Goal: Transaction & Acquisition: Purchase product/service

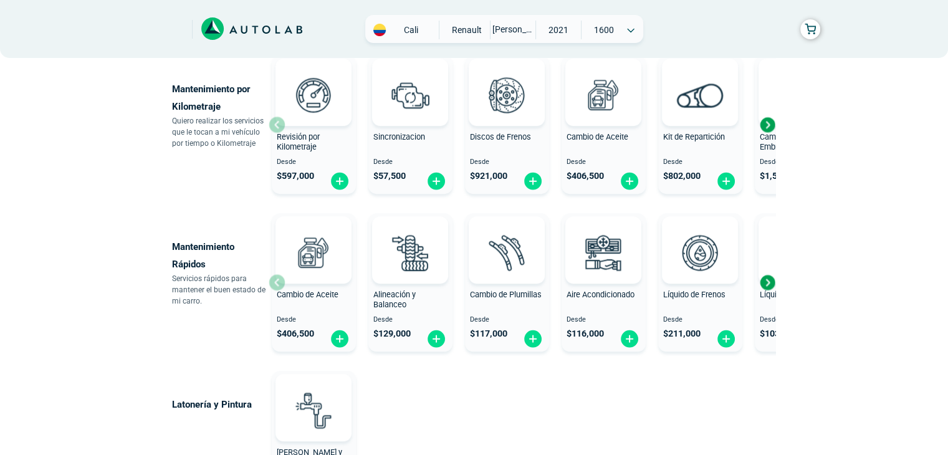
scroll to position [604, 0]
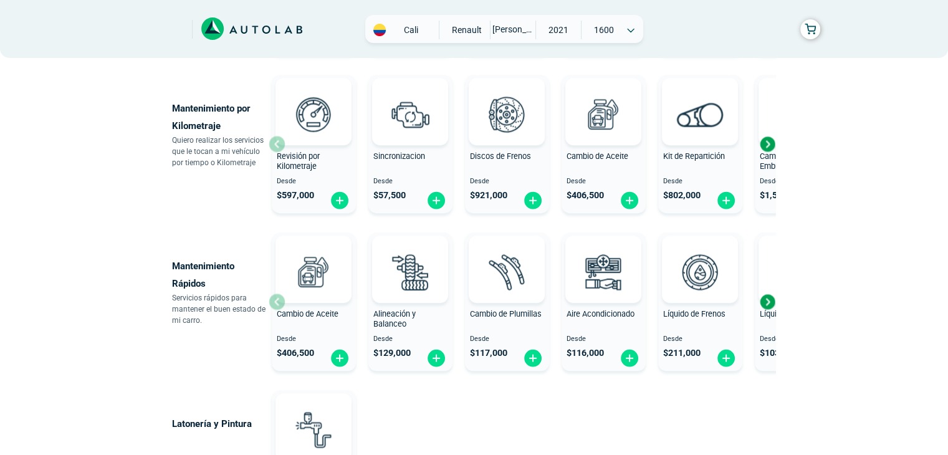
click at [770, 145] on div "Next slide" at bounding box center [767, 144] width 19 height 19
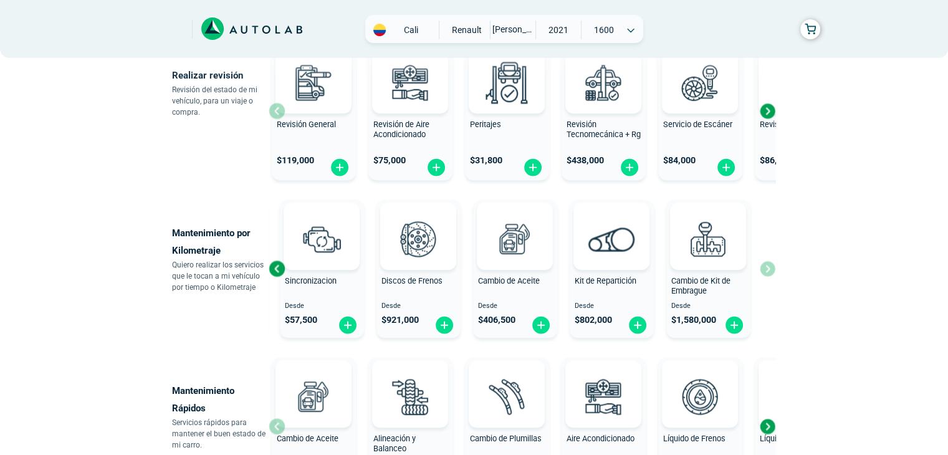
scroll to position [417, 0]
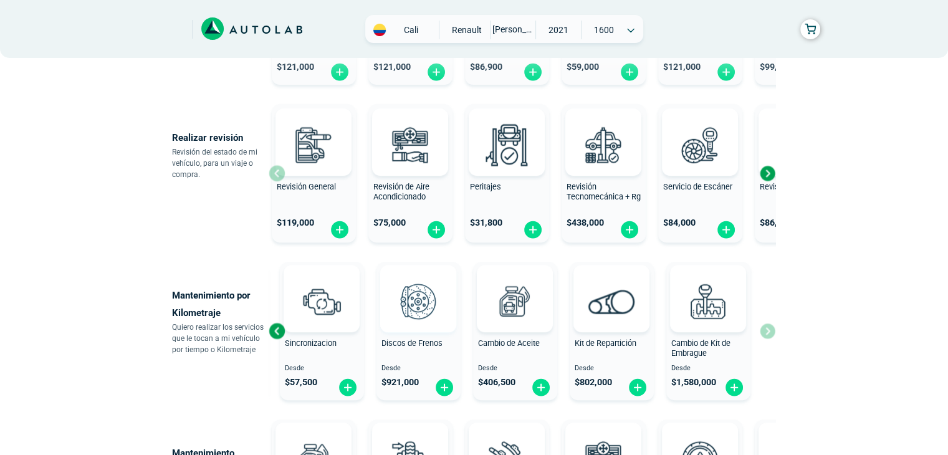
click at [414, 325] on img at bounding box center [418, 301] width 55 height 55
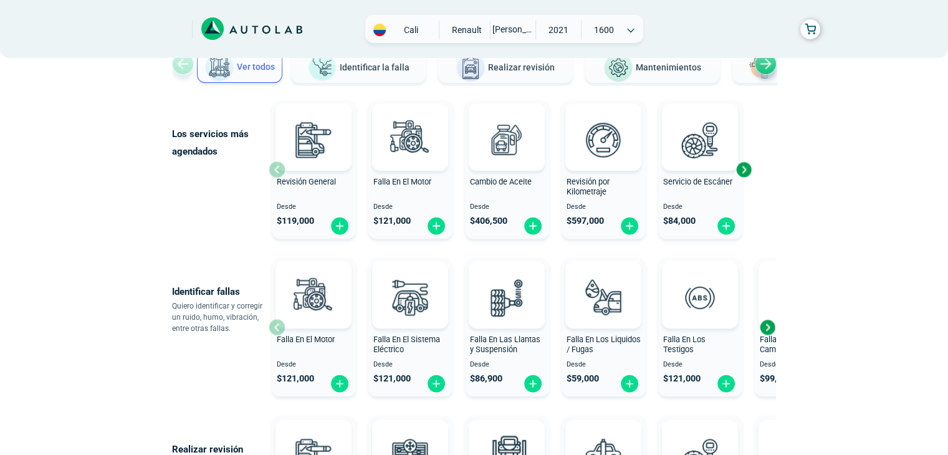
scroll to position [43, 0]
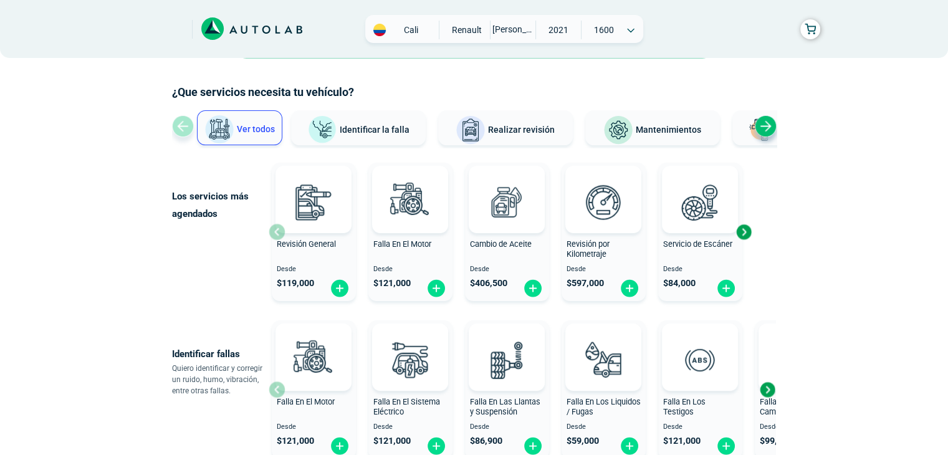
click at [768, 115] on div "Next slide" at bounding box center [766, 126] width 22 height 22
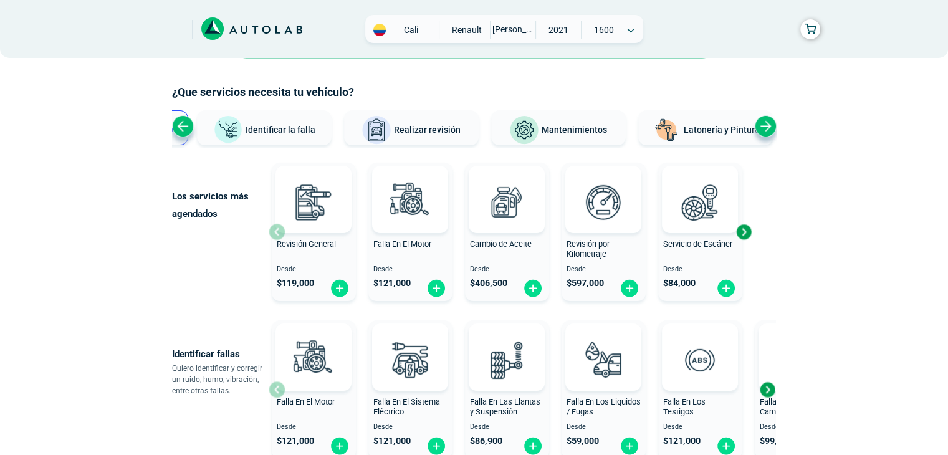
click at [511, 31] on span "[PERSON_NAME]" at bounding box center [513, 29] width 44 height 17
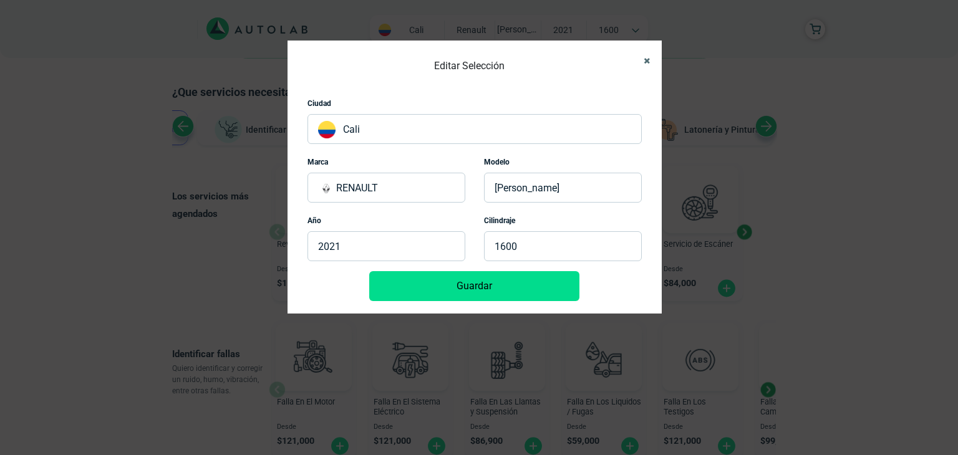
click at [646, 57] on icon "Close" at bounding box center [646, 61] width 6 height 8
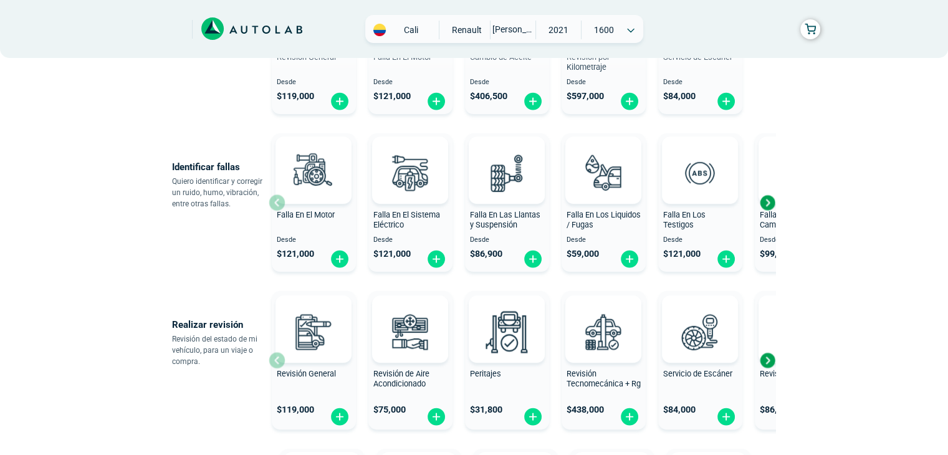
scroll to position [292, 0]
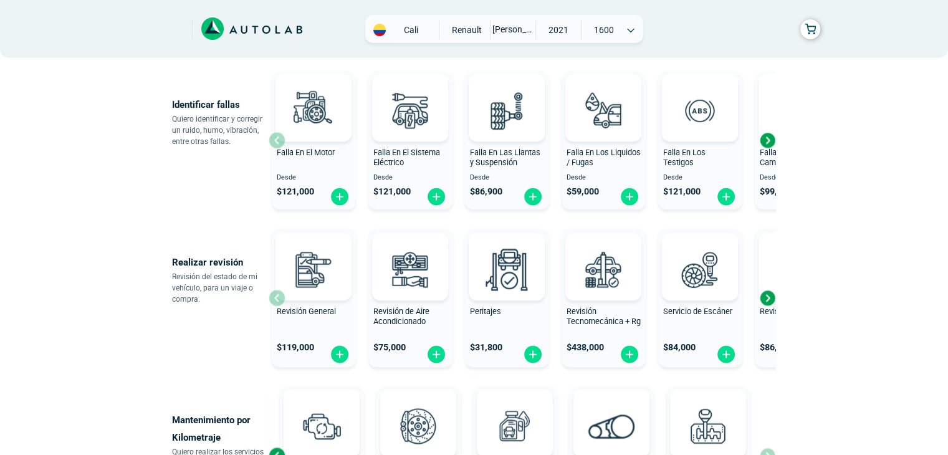
click at [766, 140] on div "Next slide" at bounding box center [767, 140] width 19 height 19
click at [771, 138] on div "Next slide" at bounding box center [767, 140] width 19 height 19
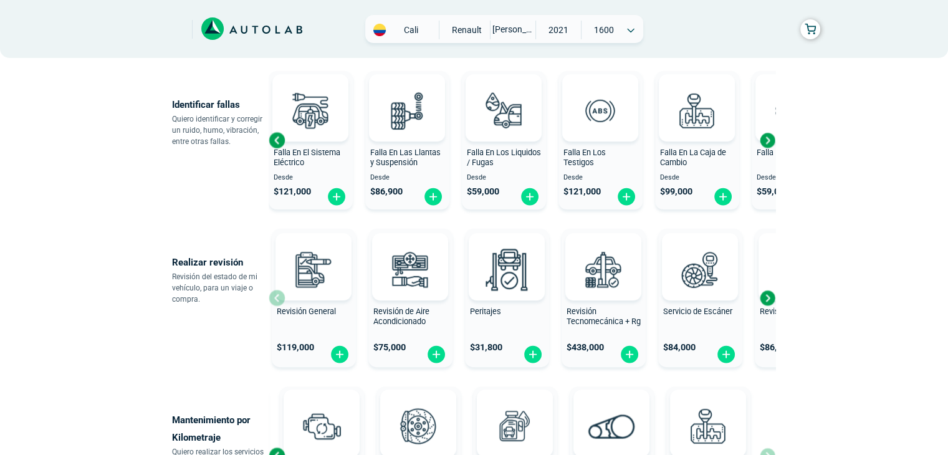
click at [768, 140] on div "Next slide" at bounding box center [767, 140] width 19 height 19
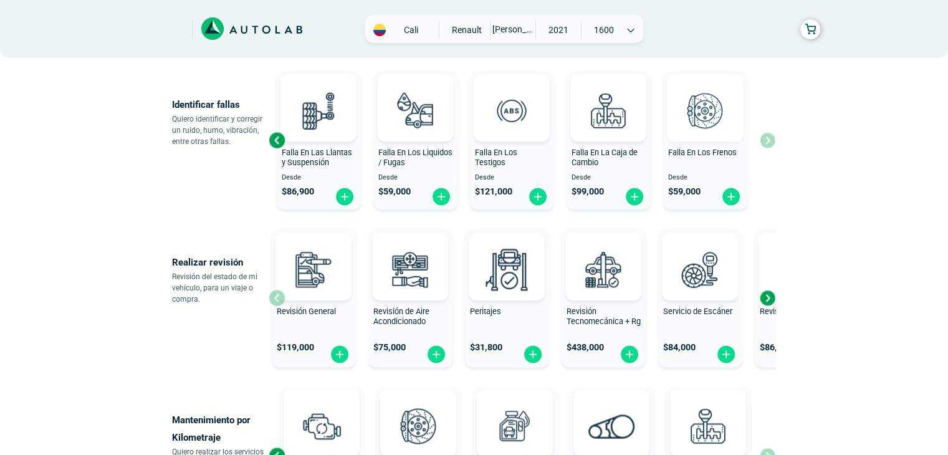
click at [706, 133] on img at bounding box center [705, 110] width 55 height 55
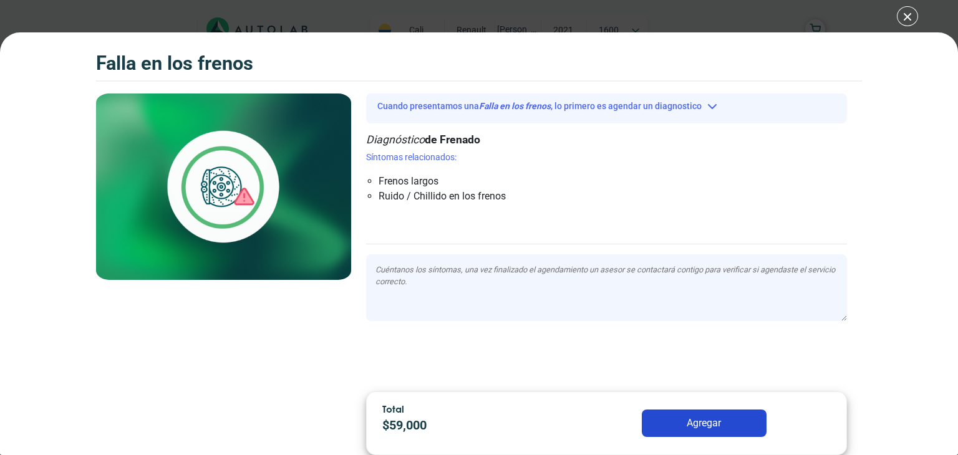
click at [905, 15] on div "Falla en los frenos Falla en los frenos" at bounding box center [479, 227] width 958 height 455
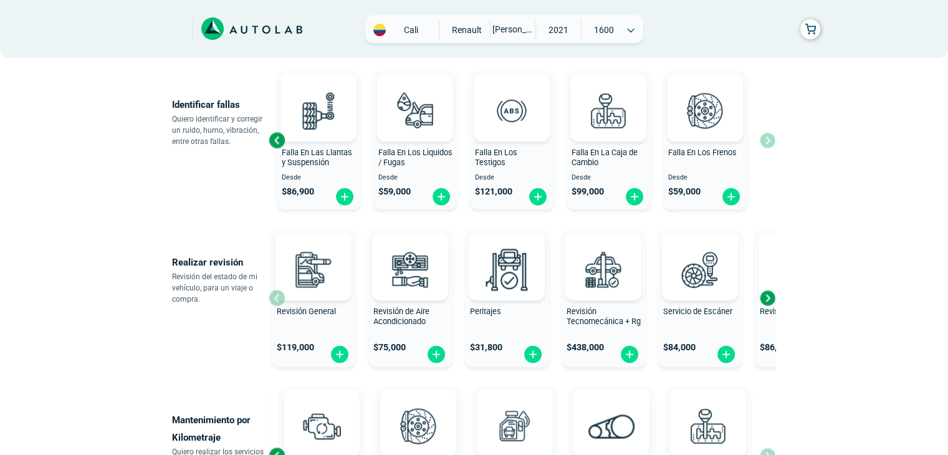
click at [766, 296] on div "Next slide" at bounding box center [767, 298] width 19 height 19
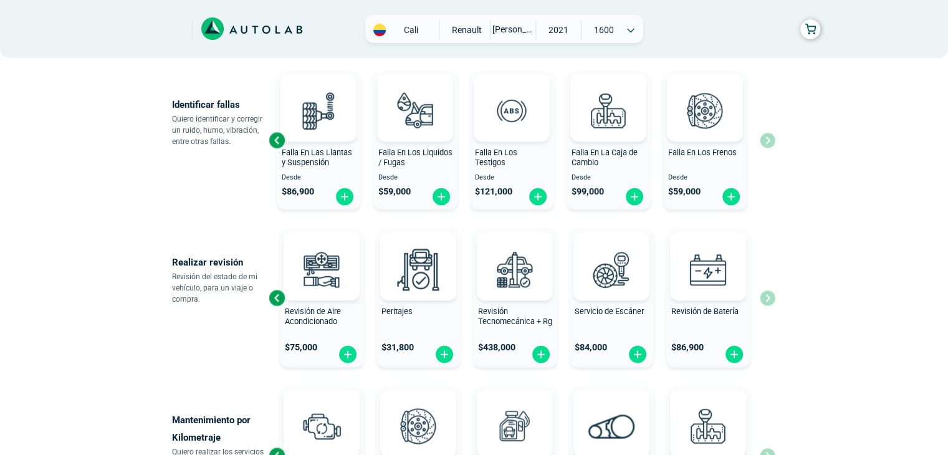
click at [766, 297] on div "Revisión General $ 119,000 Revisión de Aire Acondicionado $ 75,000 Peritajes $ …" at bounding box center [522, 298] width 507 height 148
click at [766, 143] on div "Falla En El Motor Desde $ 121,000 Falla En El Sistema Eléctrico Desde $ 121,000…" at bounding box center [522, 140] width 507 height 148
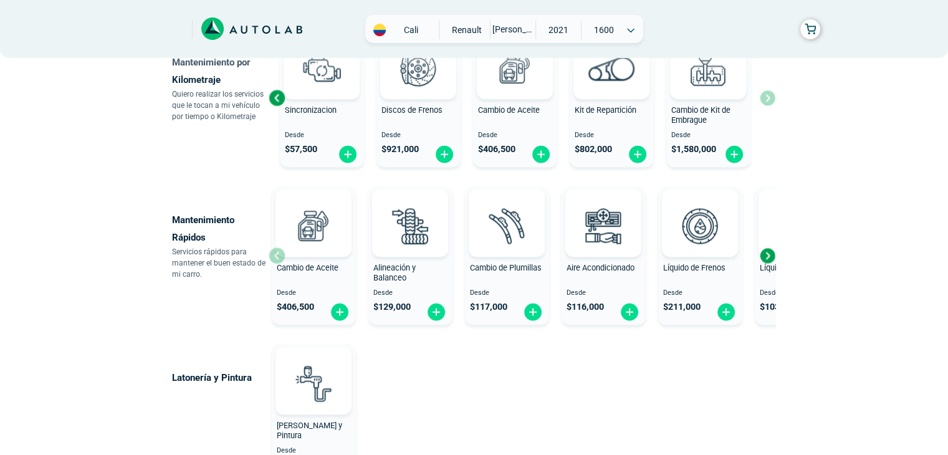
scroll to position [666, 0]
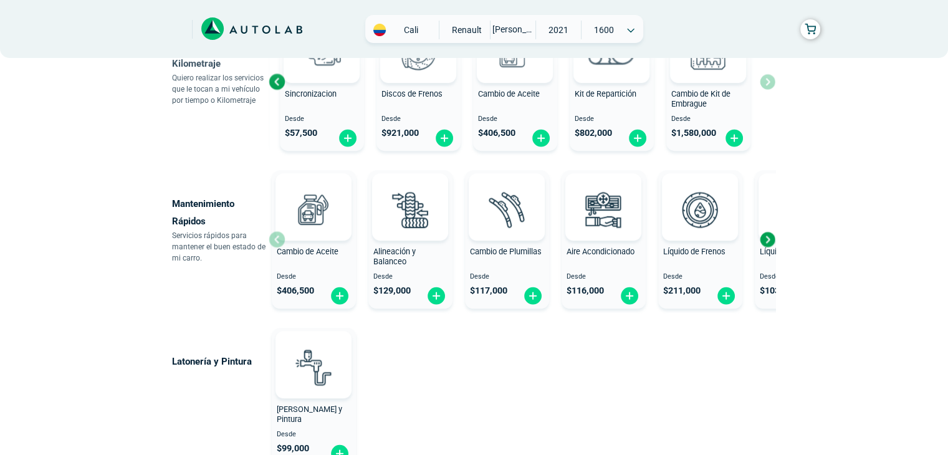
click at [773, 236] on div "Next slide" at bounding box center [767, 239] width 19 height 19
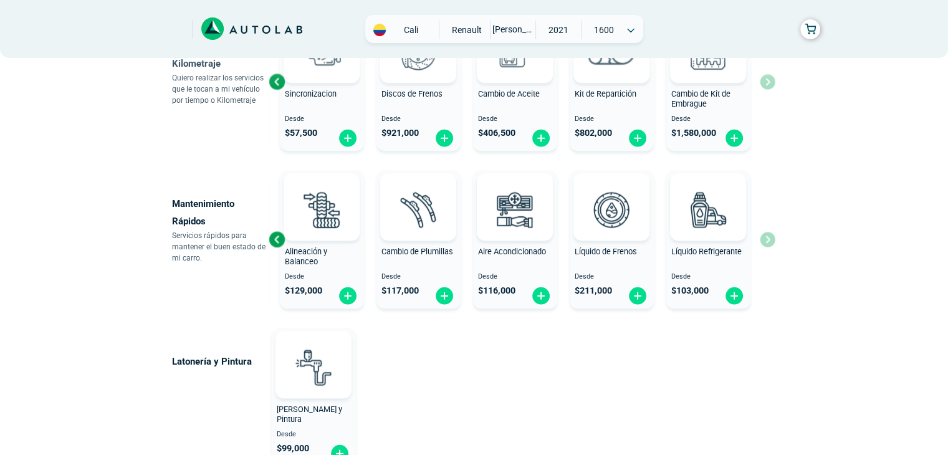
click at [771, 237] on div "Cambio de Aceite Desde $ 406,500 Alineación y Balanceo Desde $ 129,000 Cambio d…" at bounding box center [522, 239] width 507 height 148
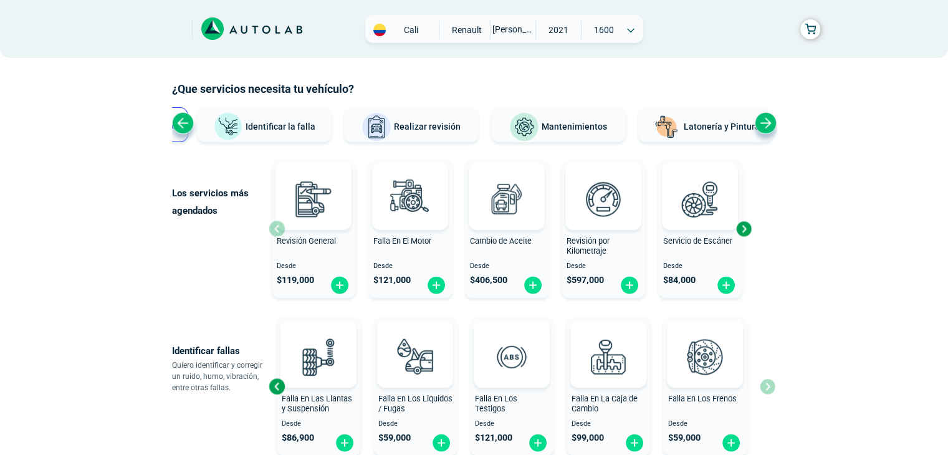
scroll to position [43, 0]
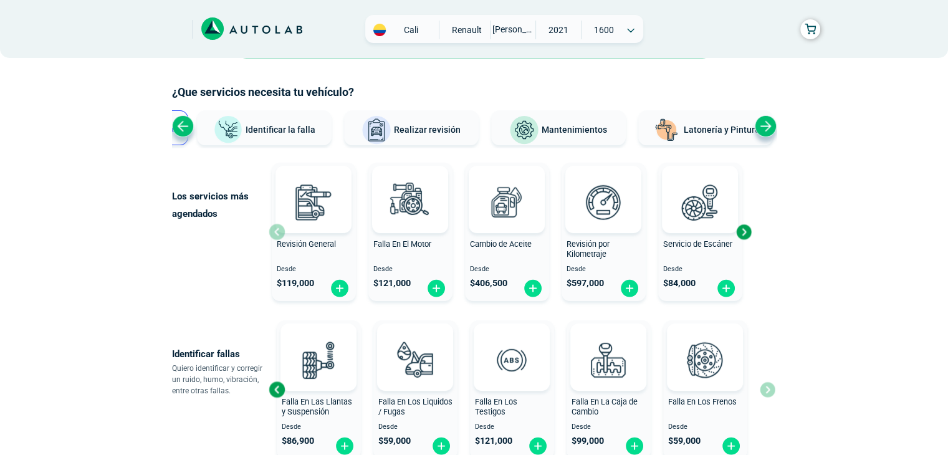
scroll to position [292, 0]
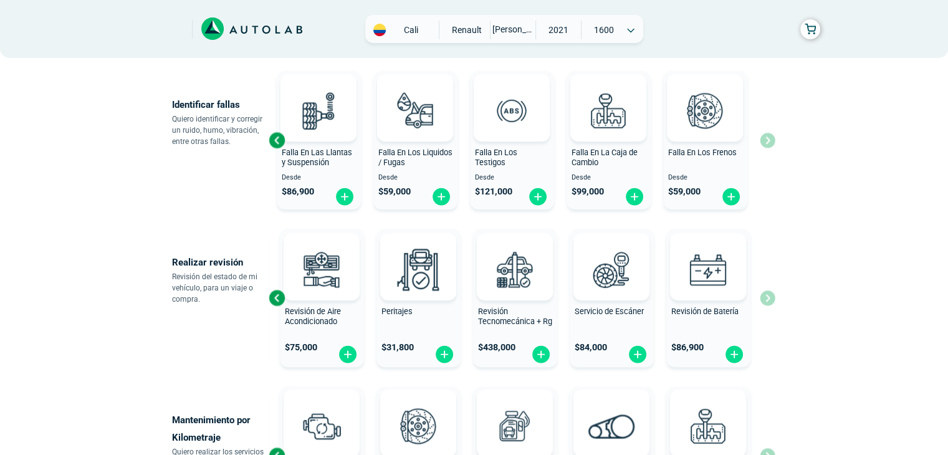
scroll to position [417, 0]
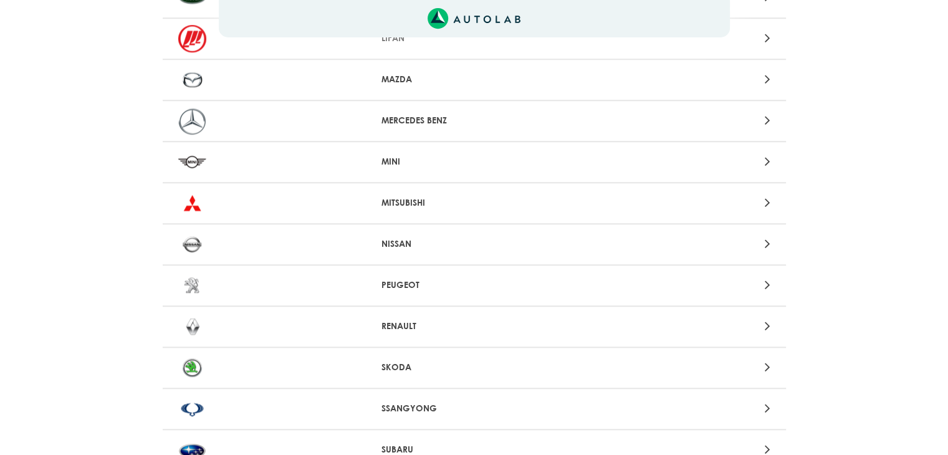
scroll to position [997, 0]
click at [768, 317] on icon at bounding box center [767, 325] width 6 height 16
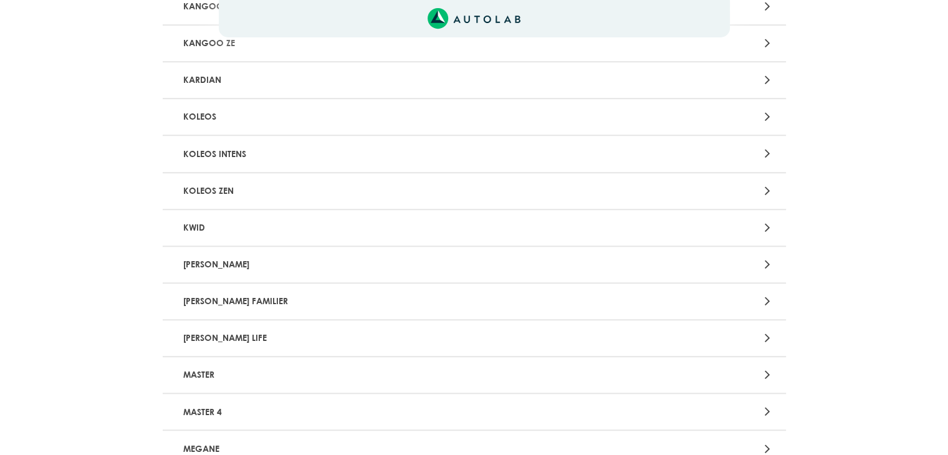
scroll to position [748, 0]
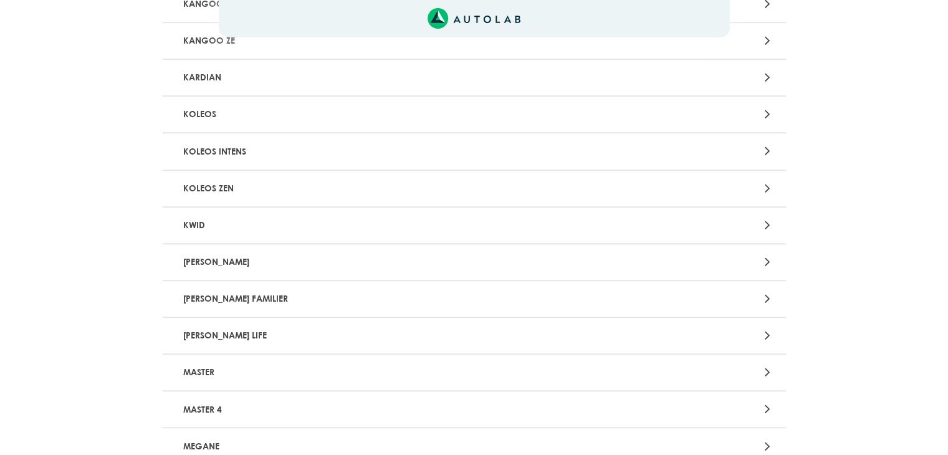
click at [766, 257] on icon at bounding box center [767, 262] width 6 height 16
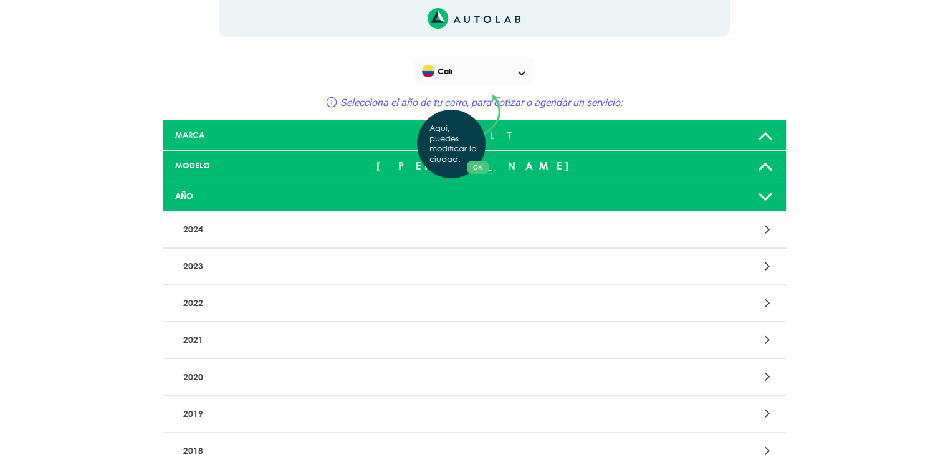
click at [762, 338] on div "Aquí, puedes modificar la ciudad. OK .aex,.bex{fill:none!important;stroke:#50c4…" at bounding box center [474, 227] width 948 height 455
click at [770, 338] on icon at bounding box center [767, 340] width 6 height 16
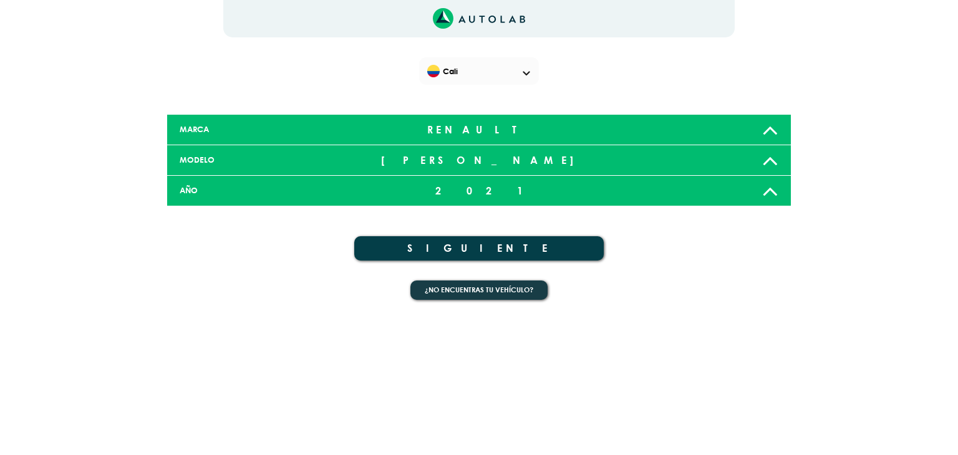
click at [496, 250] on button "SIGUIENTE" at bounding box center [478, 248] width 249 height 24
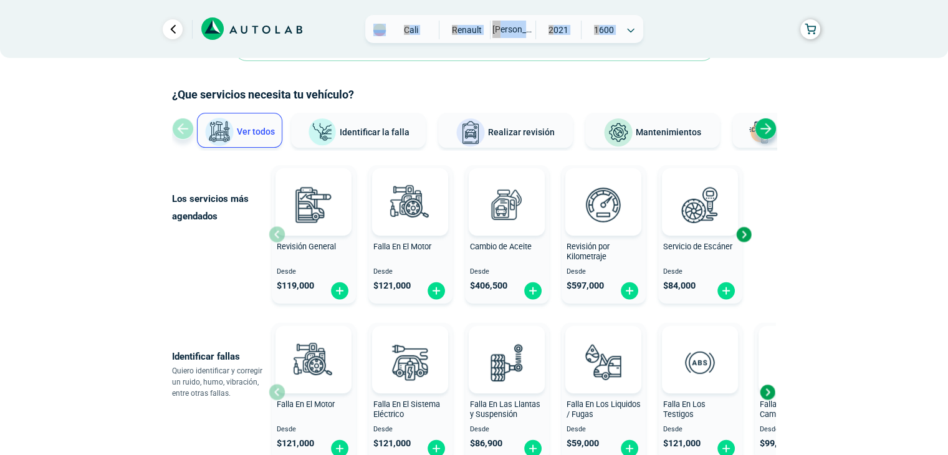
scroll to position [62, 0]
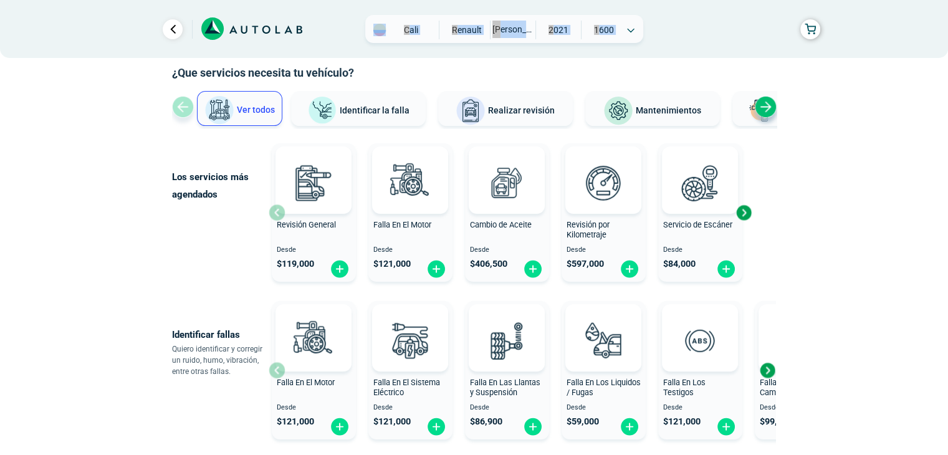
click at [742, 211] on div "Next slide" at bounding box center [743, 212] width 19 height 19
click at [742, 211] on div "Revisión General Desde $ 119,000 Falla En El Motor Desde $ 121,000 Cambio de Ac…" at bounding box center [510, 212] width 483 height 148
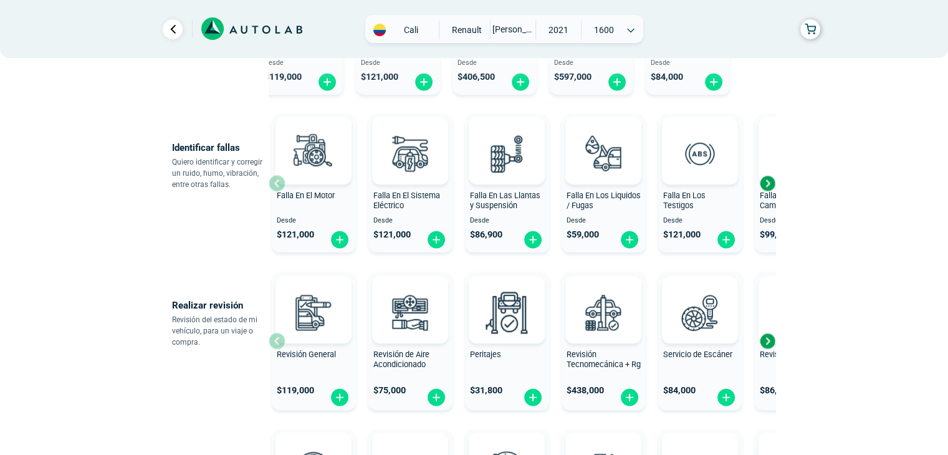
scroll to position [312, 0]
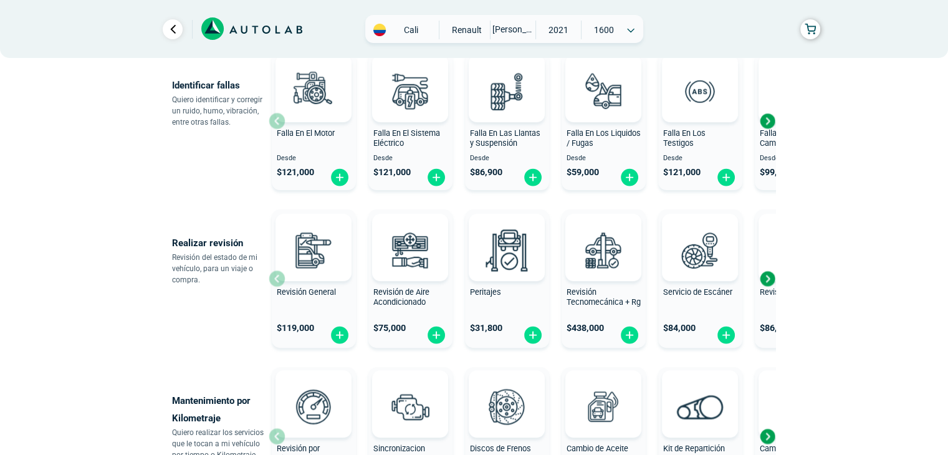
click at [769, 280] on div "Next slide" at bounding box center [767, 278] width 19 height 19
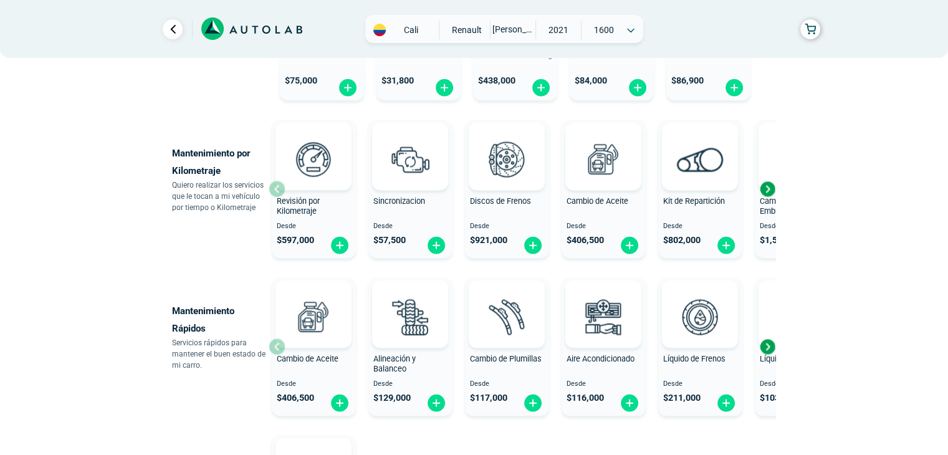
scroll to position [561, 0]
